Goal: Find specific page/section: Find specific page/section

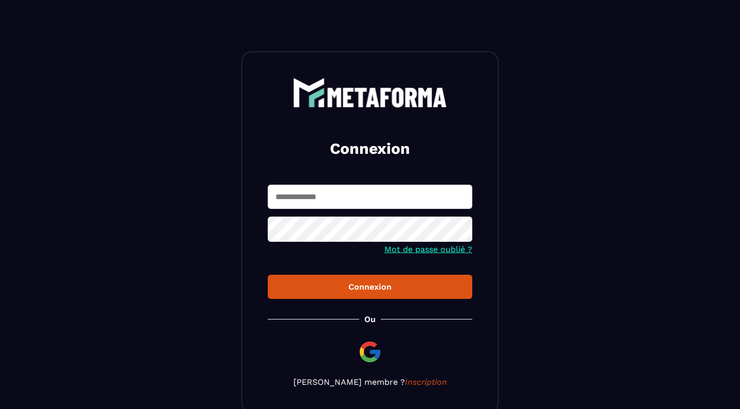
paste input "**********"
type input "**********"
click at [313, 286] on div "Connexion" at bounding box center [370, 287] width 188 height 10
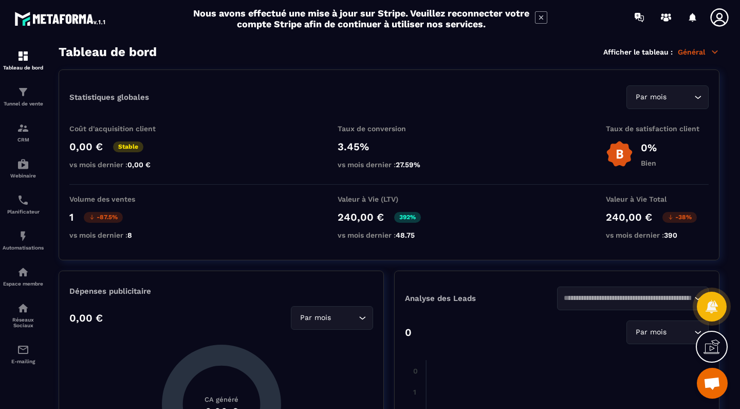
click at [669, 97] on input "Search for option" at bounding box center [680, 96] width 23 height 11
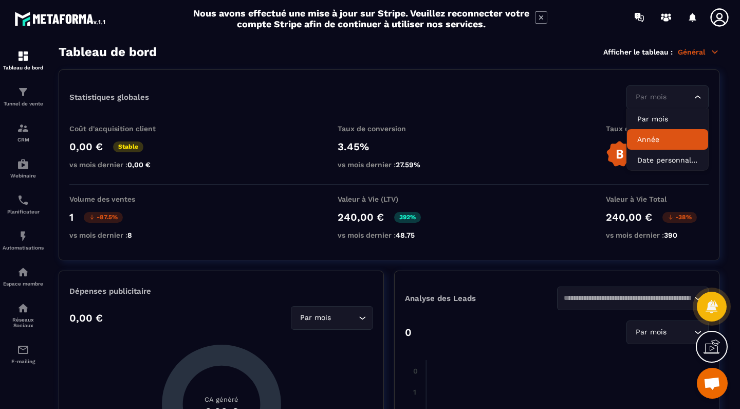
click at [657, 143] on p "Année" at bounding box center [667, 139] width 61 height 10
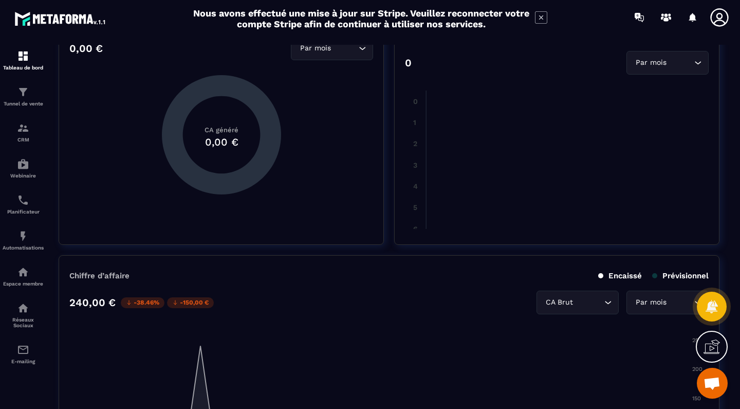
scroll to position [393, 0]
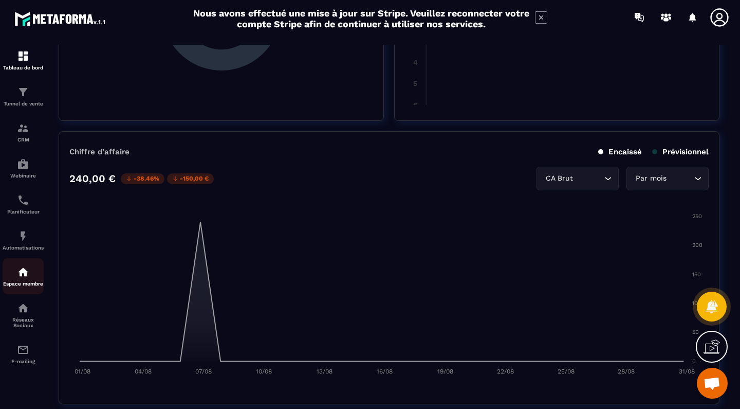
click at [28, 278] on div "Espace membre" at bounding box center [23, 276] width 41 height 21
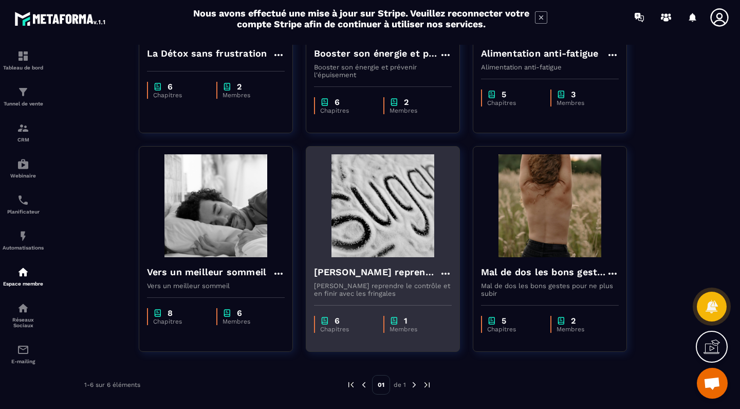
scroll to position [195, 0]
click at [357, 280] on div "[PERSON_NAME] reprendre le contrôle et en finir avec les fringales" at bounding box center [383, 273] width 138 height 17
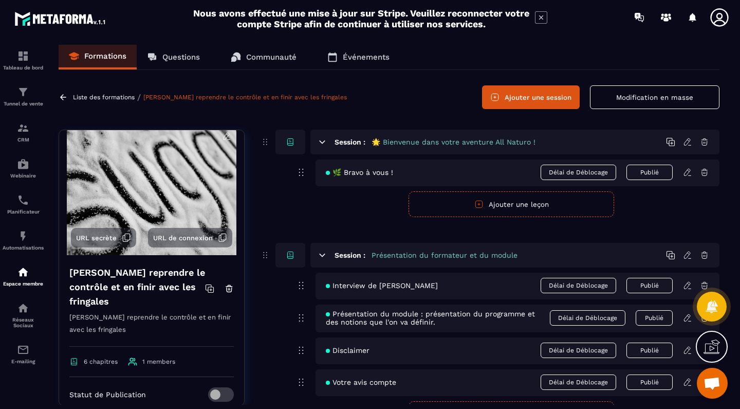
scroll to position [8, 0]
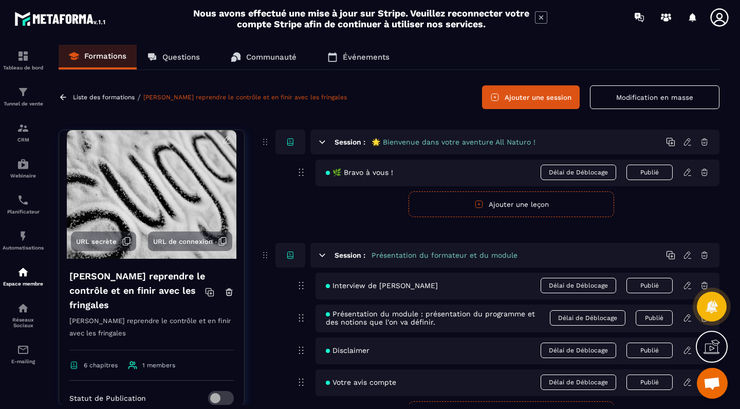
click at [127, 239] on icon at bounding box center [126, 240] width 9 height 9
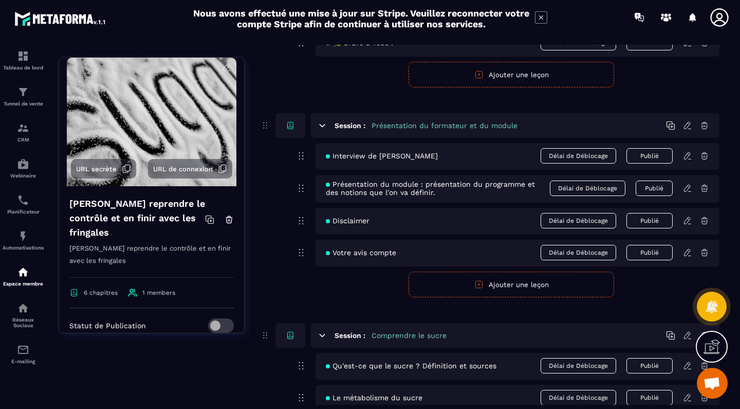
scroll to position [140, 0]
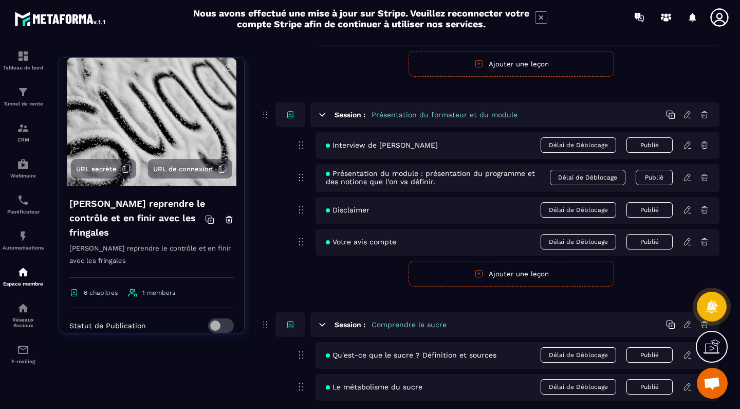
click at [221, 167] on icon at bounding box center [222, 168] width 9 height 9
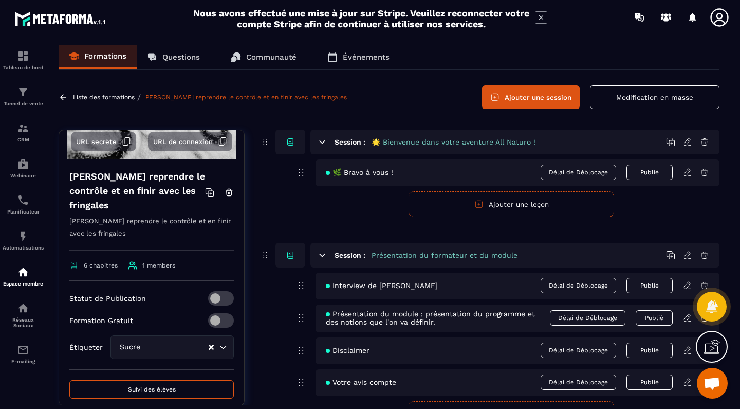
scroll to position [0, 0]
click at [31, 54] on div "Tableau de bord" at bounding box center [23, 60] width 41 height 21
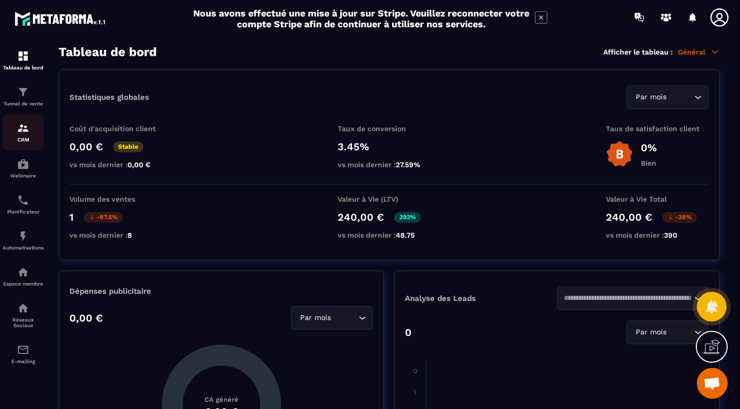
click at [18, 136] on div "CRM" at bounding box center [23, 132] width 41 height 21
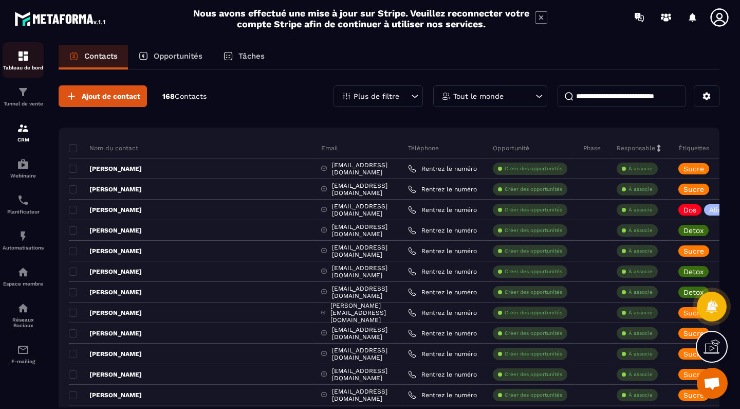
click at [28, 62] on img at bounding box center [23, 56] width 12 height 12
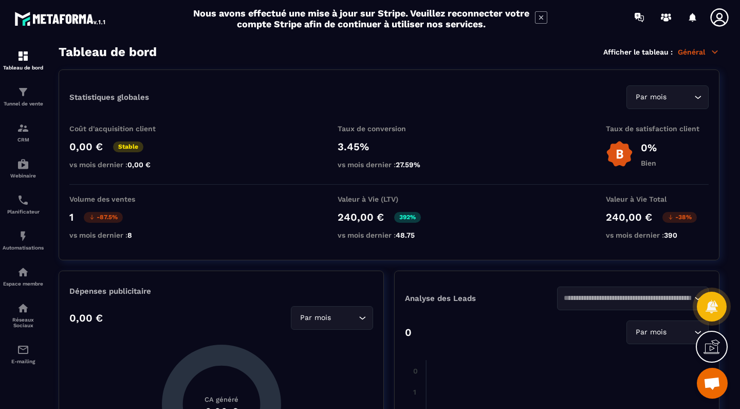
click at [705, 47] on p "Général" at bounding box center [699, 51] width 42 height 9
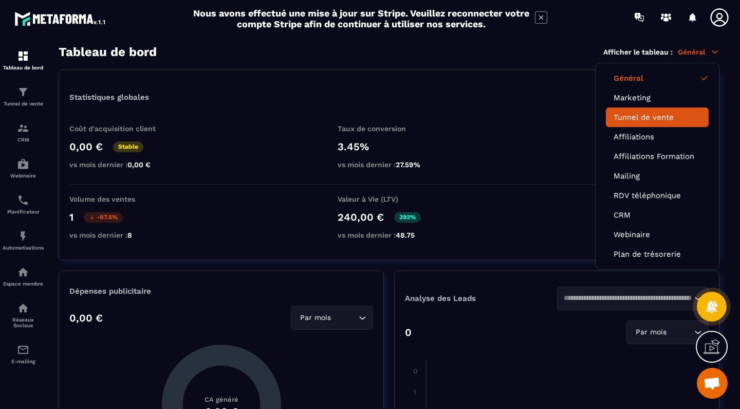
click at [643, 122] on li "Tunnel de vente" at bounding box center [657, 117] width 103 height 20
click at [643, 117] on link "Tunnel de vente" at bounding box center [657, 117] width 87 height 9
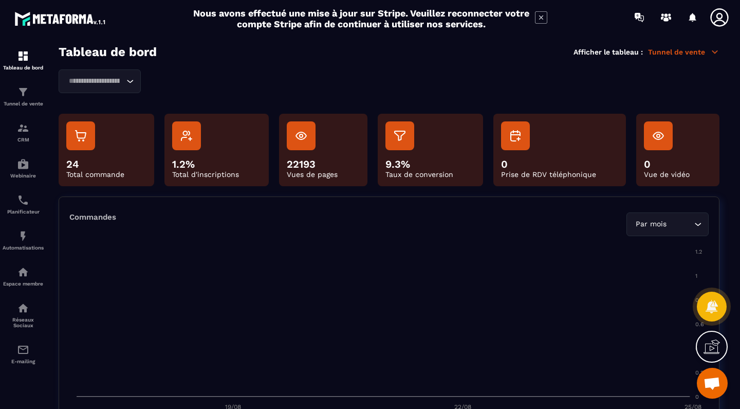
click at [127, 76] on icon "Search for option" at bounding box center [130, 81] width 10 height 10
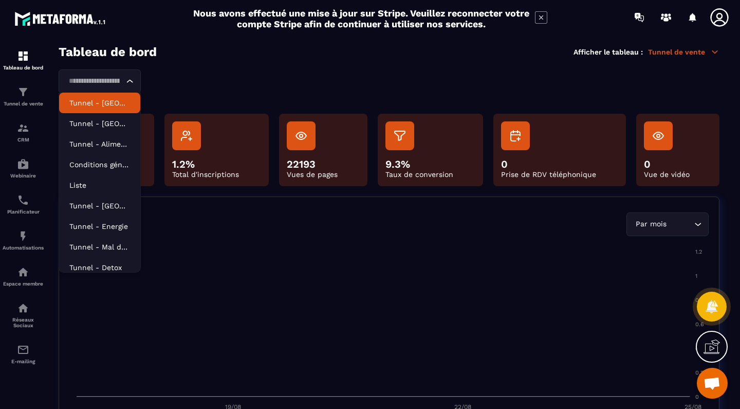
click at [114, 106] on p "Tunnel - [GEOGRAPHIC_DATA] - V2" at bounding box center [99, 103] width 61 height 10
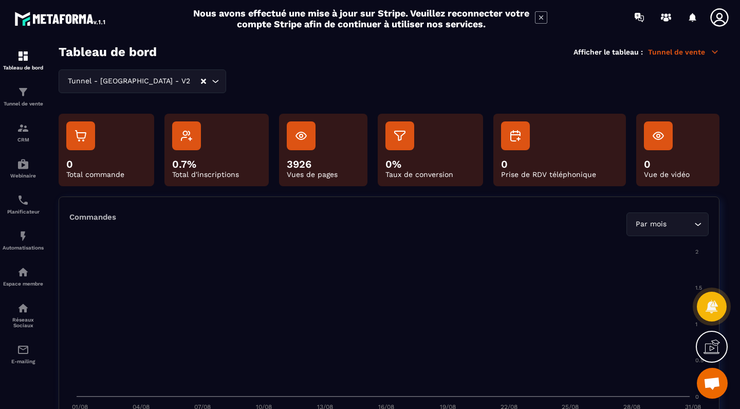
click at [158, 83] on div "Tunnel - [GEOGRAPHIC_DATA] - V2 Loading..." at bounding box center [389, 81] width 661 height 24
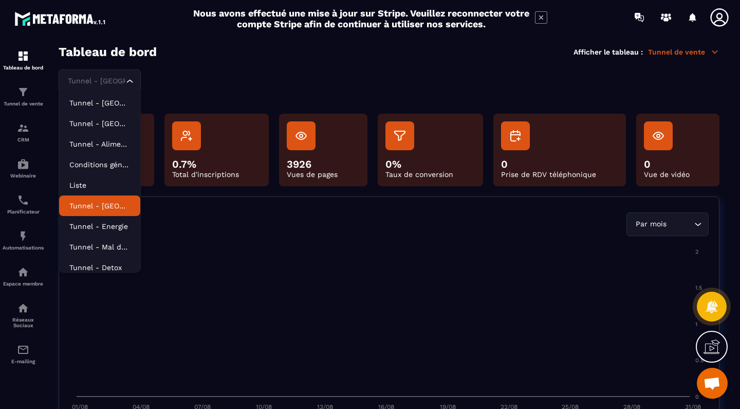
click at [91, 208] on p "Tunnel - [GEOGRAPHIC_DATA]" at bounding box center [99, 205] width 61 height 10
click at [147, 80] on div "Tunnel - Sucre Loading... Tunnel - Sucre - V2 Tunnel - Sommeil - V2 Tunnel - Al…" at bounding box center [389, 81] width 661 height 24
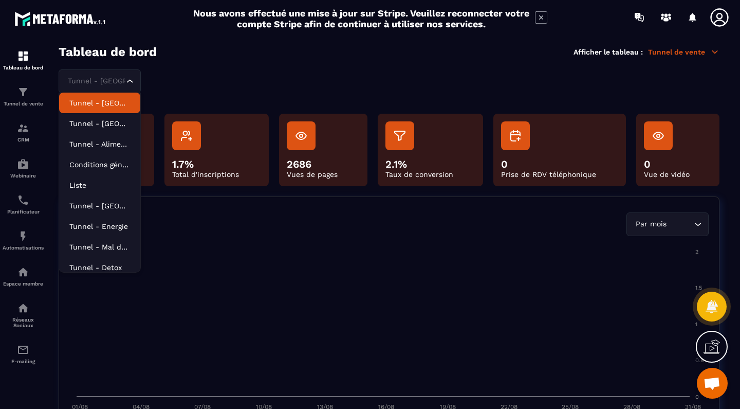
click at [97, 108] on li "Tunnel - [GEOGRAPHIC_DATA] - V2" at bounding box center [99, 103] width 81 height 21
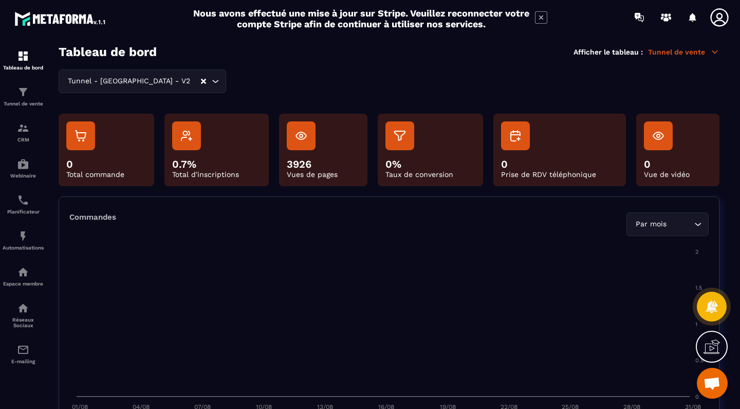
click at [665, 50] on p "Tunnel de vente" at bounding box center [683, 51] width 71 height 9
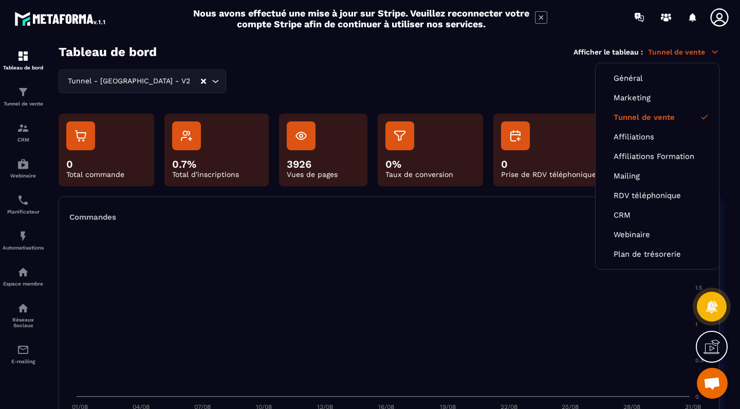
click at [406, 83] on div "Tunnel - [GEOGRAPHIC_DATA] - V2 Loading..." at bounding box center [389, 81] width 661 height 24
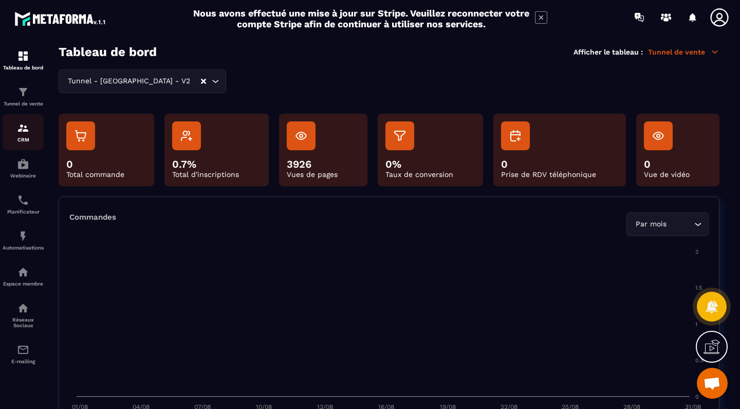
click at [14, 123] on div "CRM" at bounding box center [23, 132] width 41 height 21
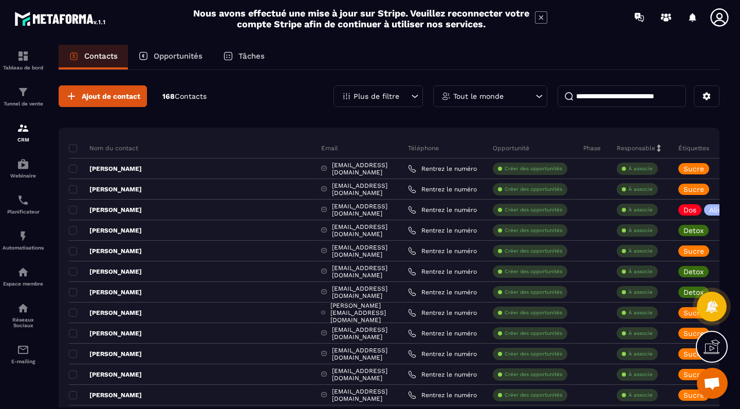
click at [473, 97] on p "Tout le monde" at bounding box center [478, 96] width 50 height 7
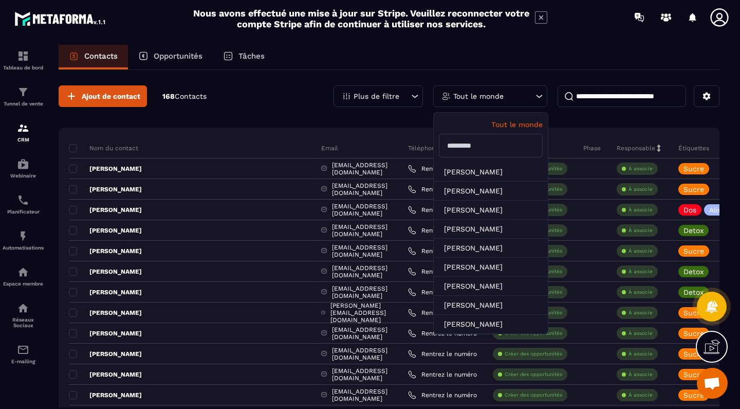
click at [473, 97] on p "Tout le monde" at bounding box center [478, 96] width 50 height 7
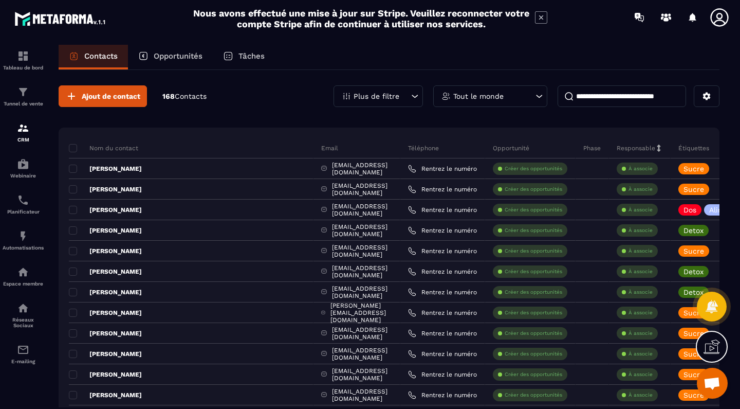
click at [395, 94] on p "Plus de filtre" at bounding box center [377, 96] width 46 height 7
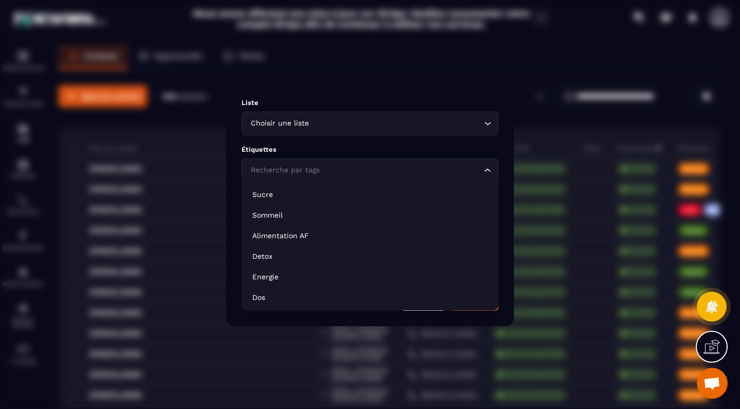
click at [322, 167] on input "Search for option" at bounding box center [364, 169] width 233 height 11
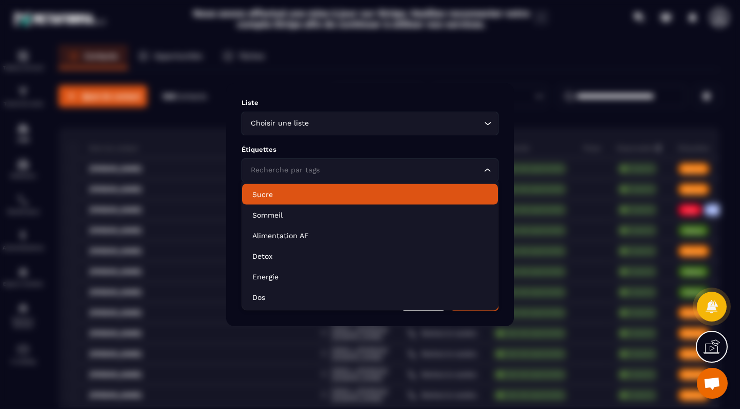
click at [285, 195] on p "Sucre" at bounding box center [369, 194] width 235 height 10
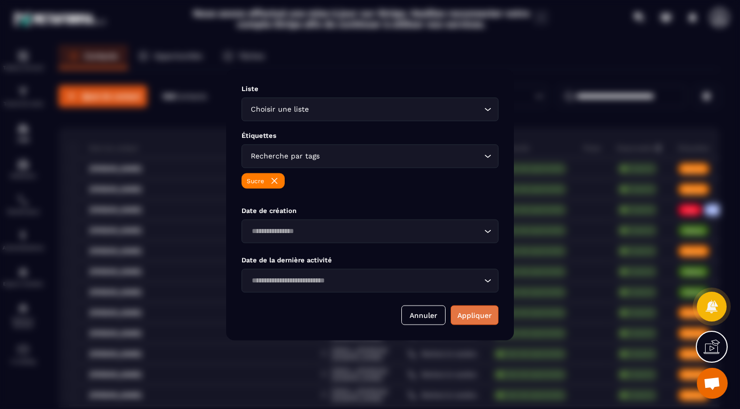
click at [465, 312] on button "Appliquer" at bounding box center [475, 315] width 48 height 20
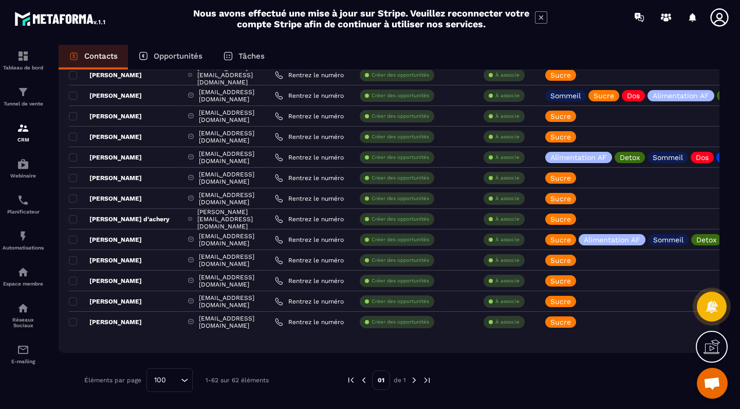
scroll to position [1124, 0]
click at [415, 380] on img at bounding box center [414, 379] width 9 height 9
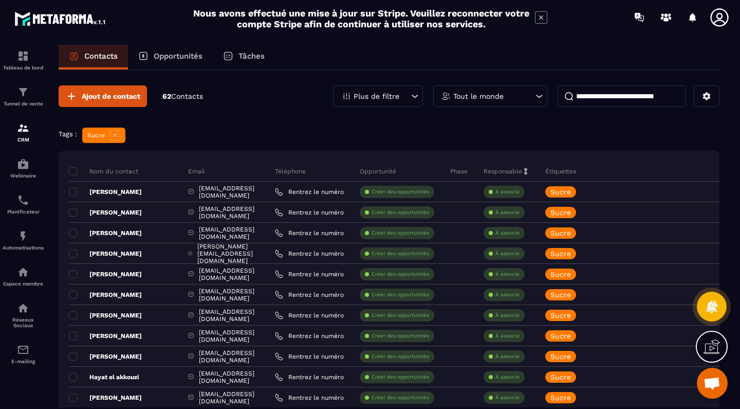
scroll to position [0, 0]
click at [713, 95] on button at bounding box center [707, 96] width 26 height 22
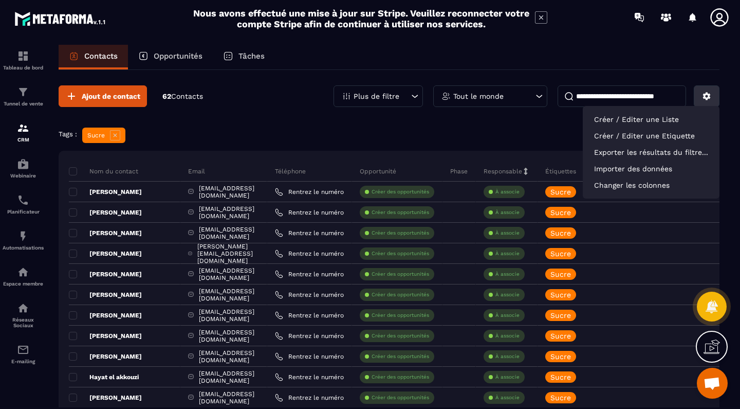
click at [710, 95] on icon at bounding box center [707, 97] width 8 height 8
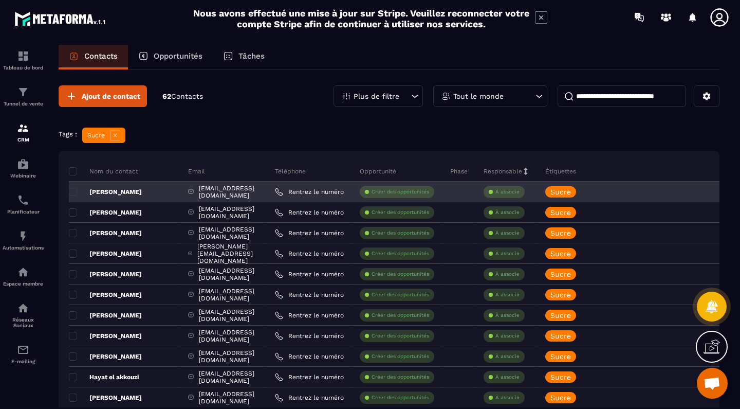
click at [153, 196] on div "[PERSON_NAME]" at bounding box center [125, 191] width 112 height 21
